Goal: Check status

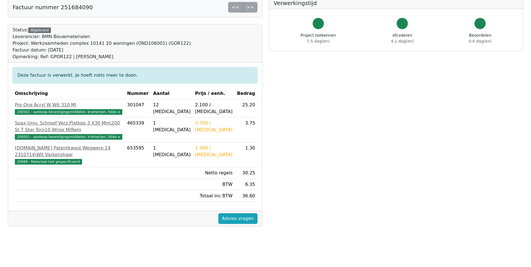
scroll to position [8, 0]
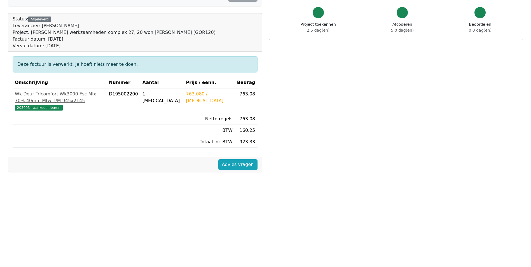
scroll to position [140, 0]
